Goal: Navigation & Orientation: Go to known website

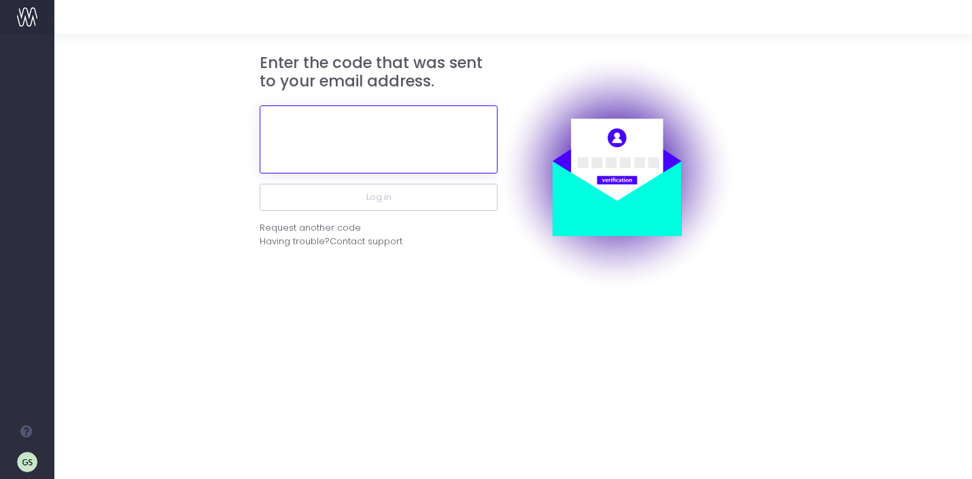
click at [414, 158] on input "text" at bounding box center [379, 139] width 238 height 68
paste input "806844"
type input "806844"
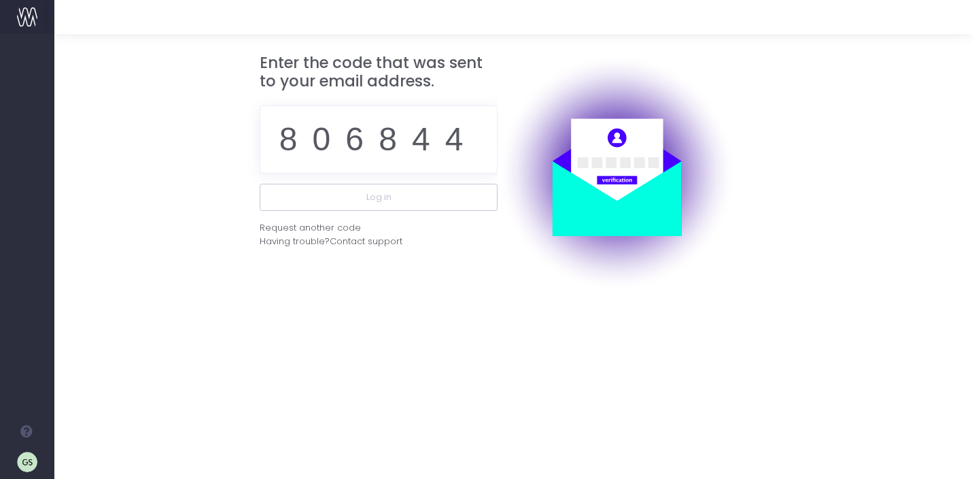
click at [509, 268] on img at bounding box center [617, 173] width 238 height 238
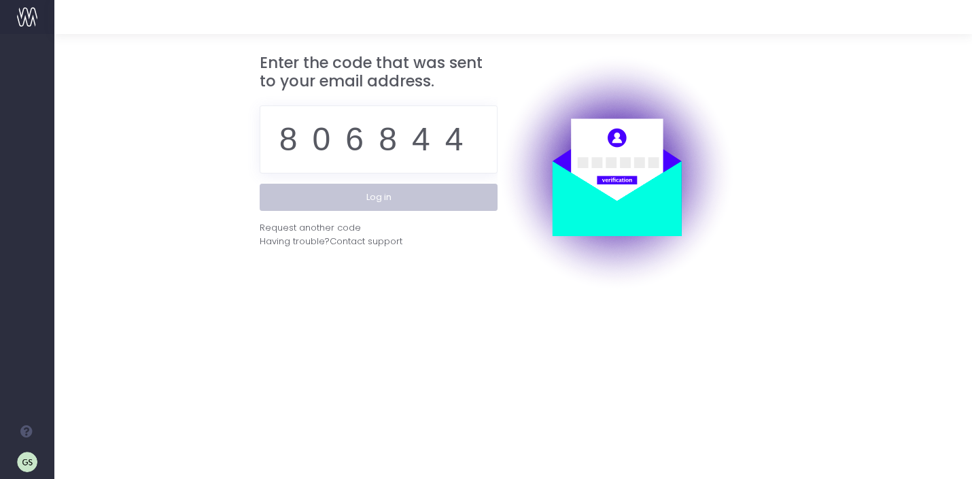
click at [454, 196] on button "Log in" at bounding box center [379, 197] width 238 height 27
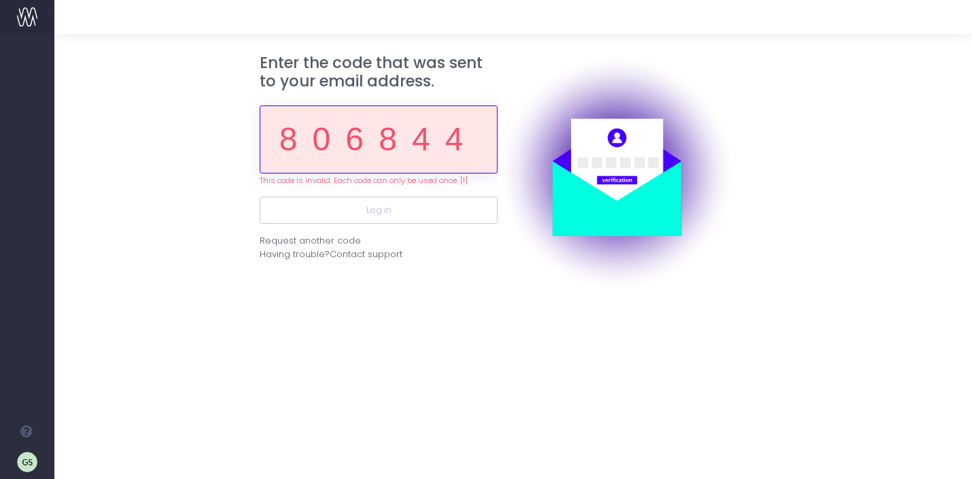
click at [379, 138] on input "806844" at bounding box center [379, 139] width 238 height 68
click at [399, 143] on input "806844" at bounding box center [379, 139] width 238 height 68
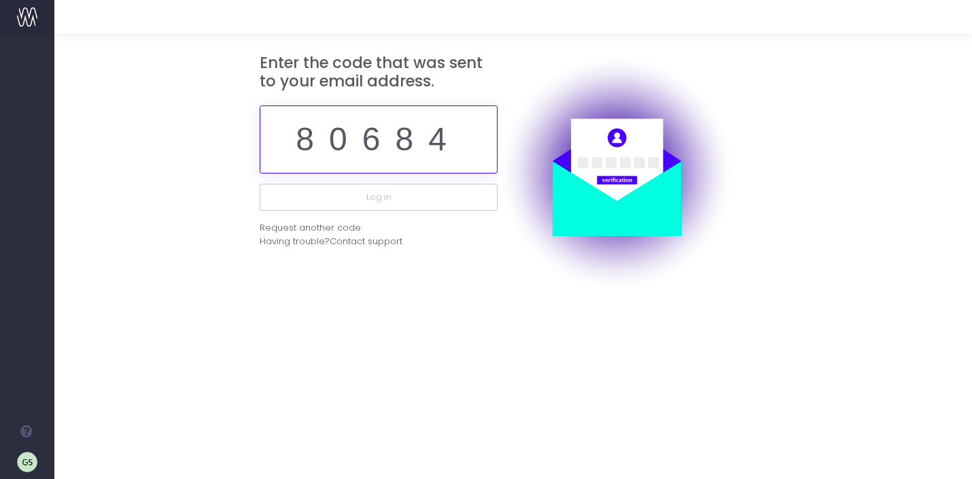
type input "806844"
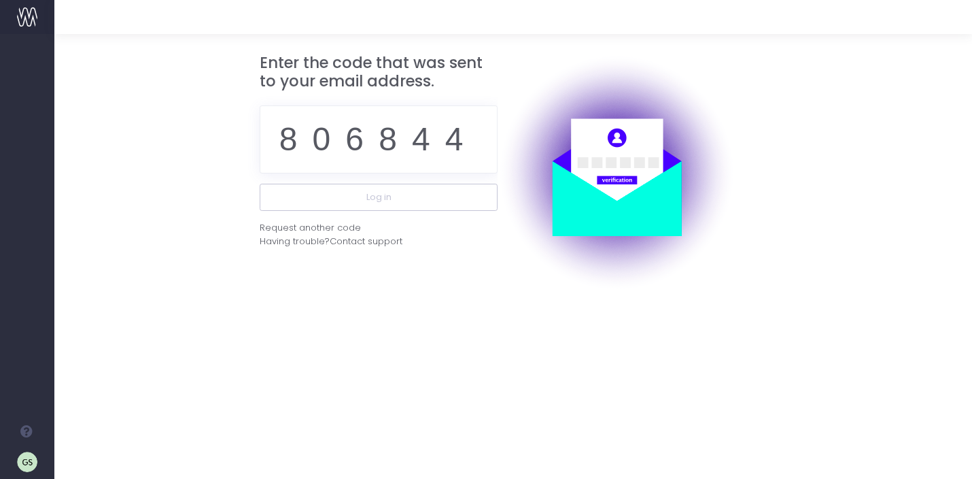
click at [504, 264] on img at bounding box center [617, 173] width 238 height 238
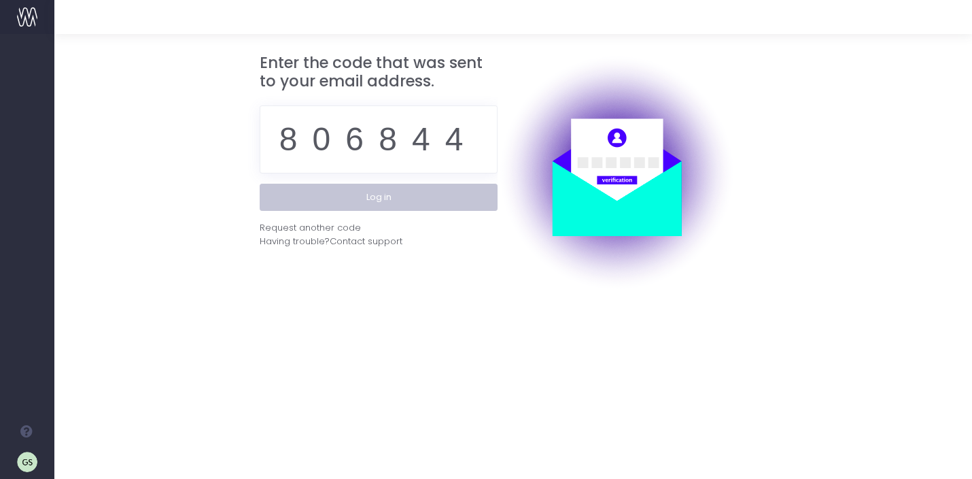
click at [464, 202] on button "Log in" at bounding box center [379, 197] width 238 height 27
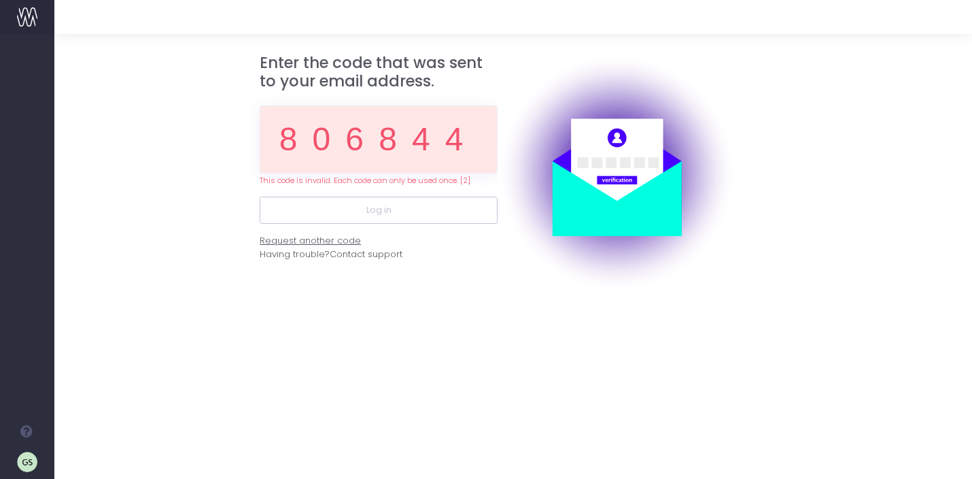
click at [326, 240] on div "Request another code" at bounding box center [310, 241] width 101 height 14
click at [371, 143] on input "806844" at bounding box center [379, 139] width 238 height 68
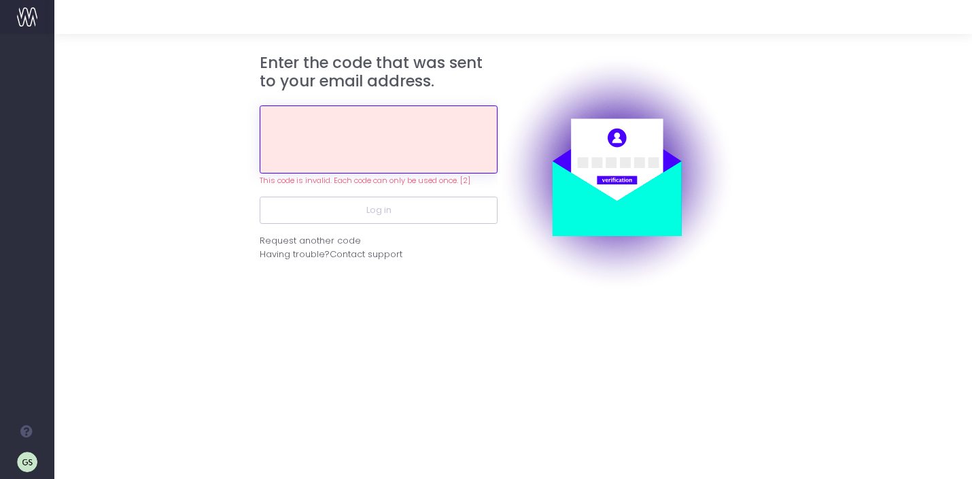
paste input "195648"
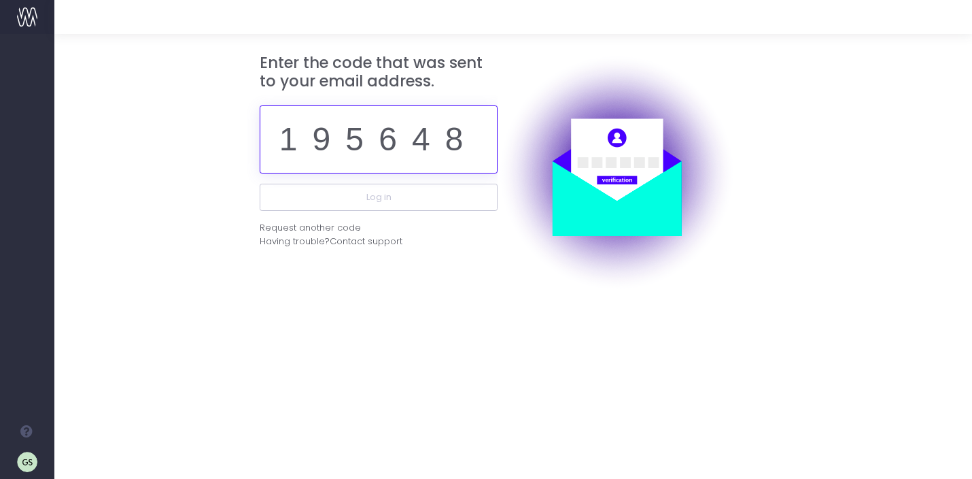
type input "195648"
click at [454, 285] on div "Enter the code that was sent to your email address. 195648 Log in Request anoth…" at bounding box center [379, 173] width 238 height 238
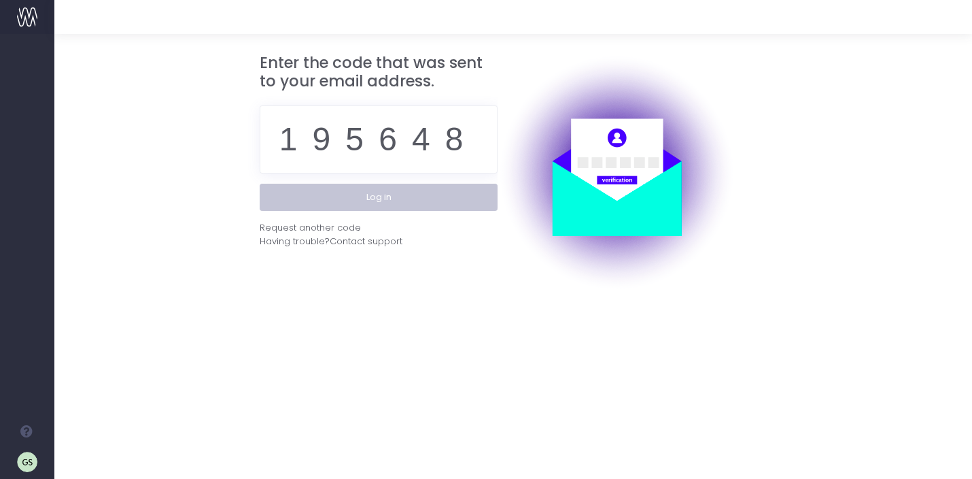
click at [429, 199] on button "Log in" at bounding box center [379, 197] width 238 height 27
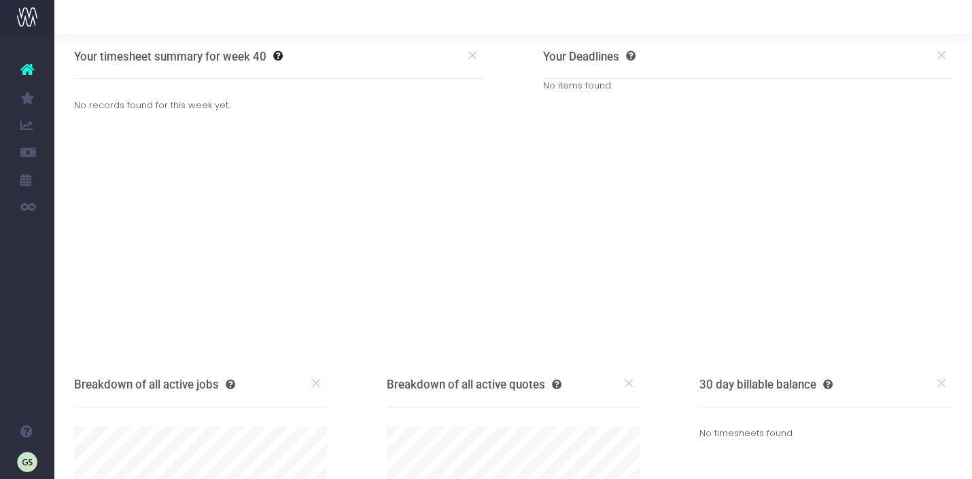
click at [31, 69] on icon at bounding box center [27, 70] width 14 height 18
